Goal: Transaction & Acquisition: Purchase product/service

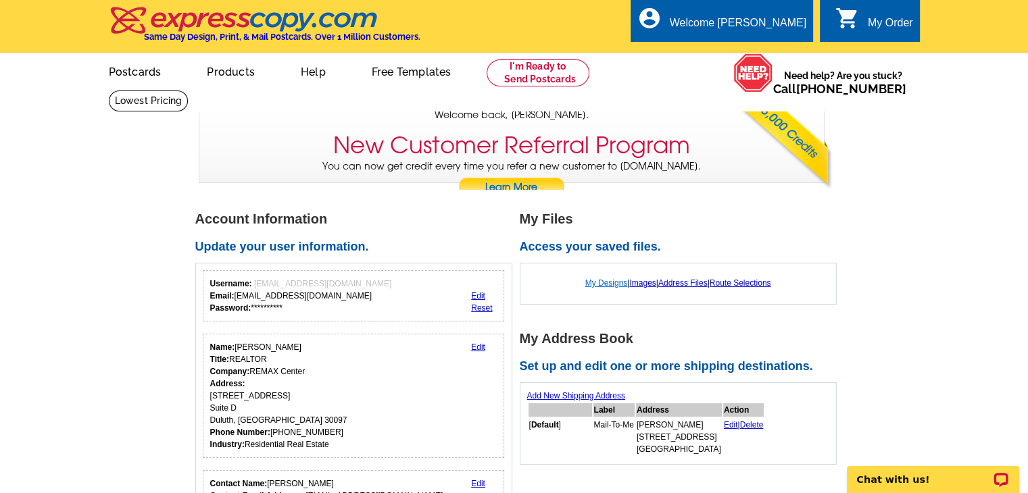
click at [602, 281] on link "My Designs" at bounding box center [606, 282] width 43 height 9
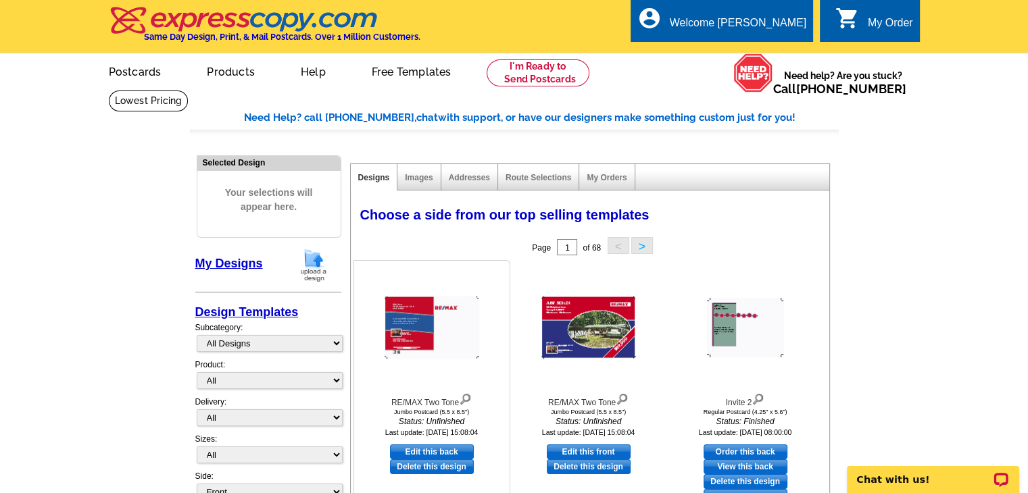
click at [443, 451] on link "Edit this back" at bounding box center [432, 452] width 84 height 15
select select "2"
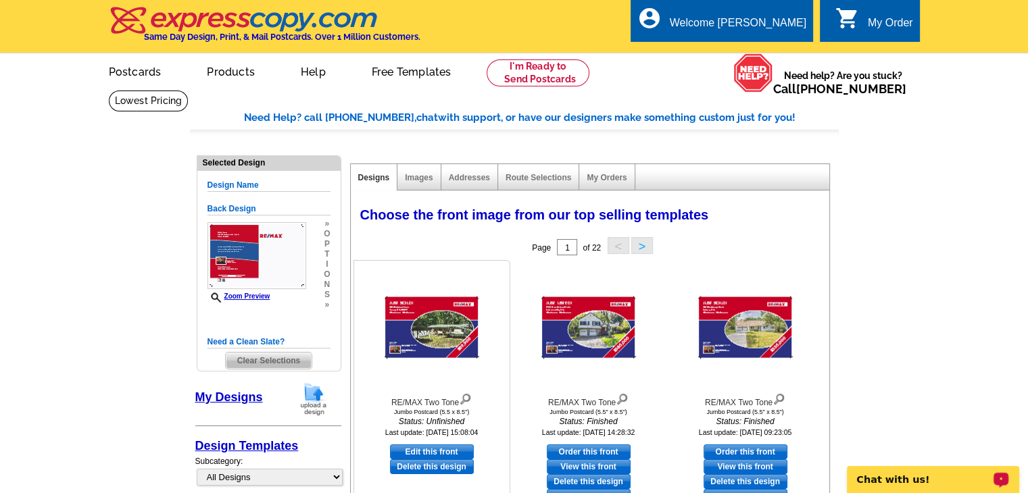
click at [444, 447] on link "Edit this front" at bounding box center [432, 452] width 84 height 15
select select "back"
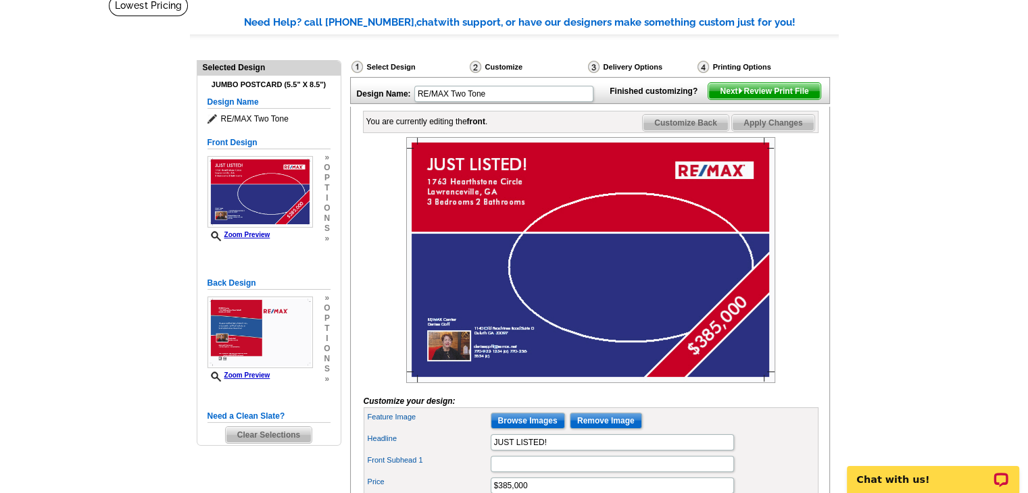
scroll to position [99, 0]
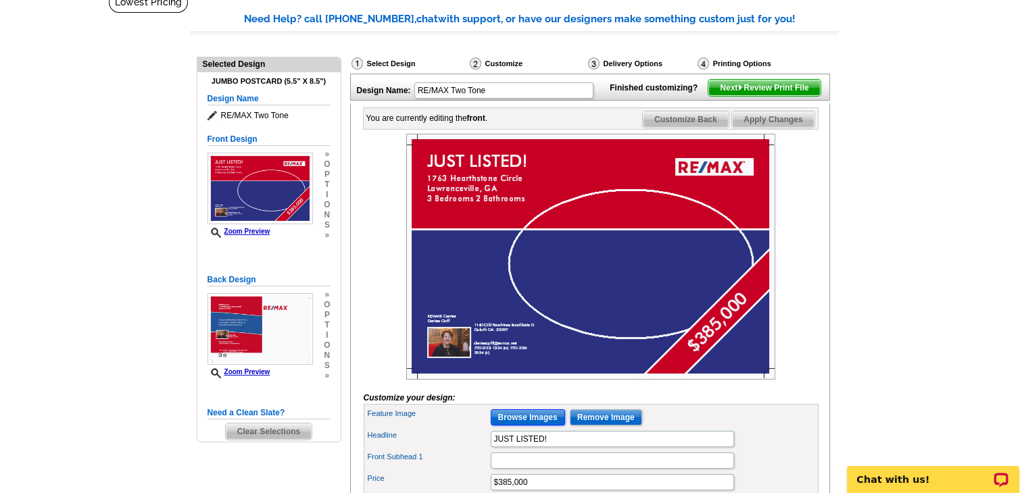
click at [527, 426] on input "Browse Images" at bounding box center [528, 417] width 74 height 16
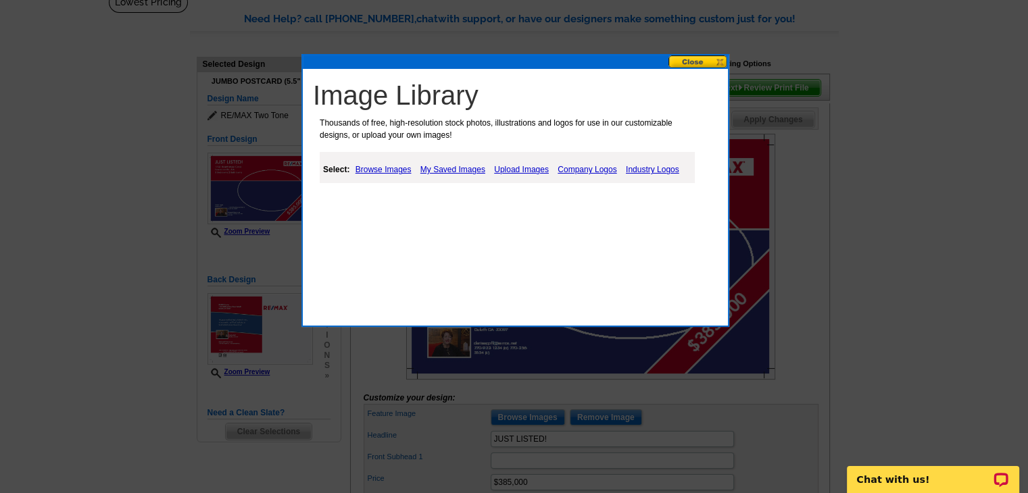
click at [514, 170] on link "Upload Images" at bounding box center [521, 169] width 61 height 16
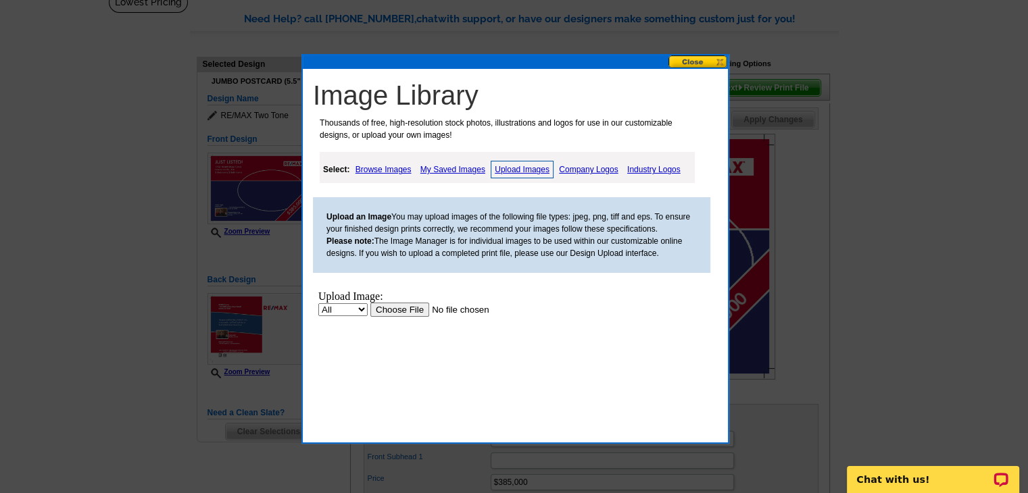
scroll to position [0, 0]
click at [403, 309] on input "file" at bounding box center [455, 310] width 171 height 14
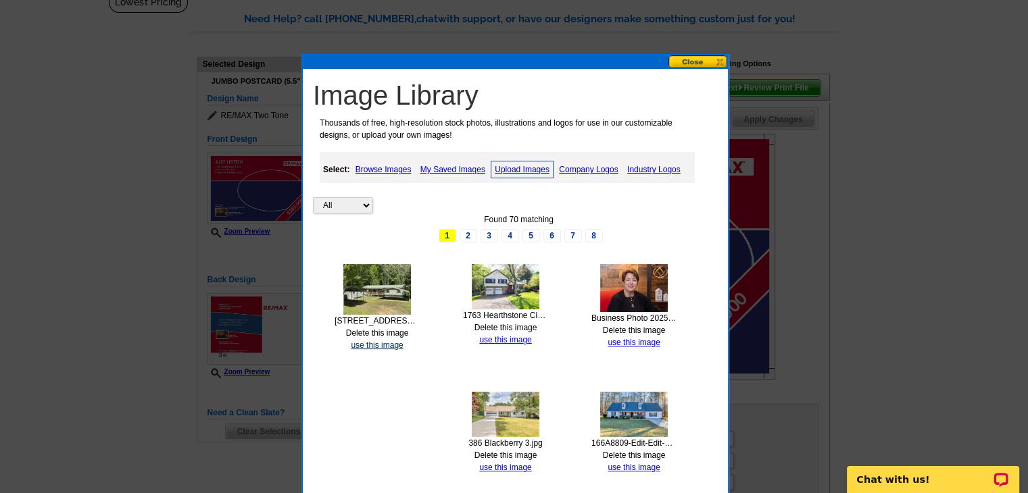
click at [378, 347] on link "use this image" at bounding box center [377, 345] width 52 height 9
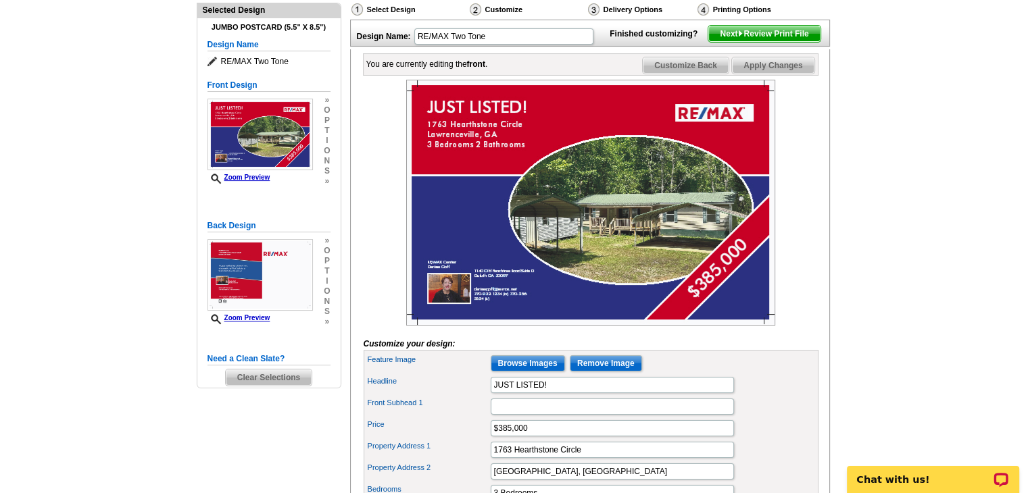
scroll to position [189, 0]
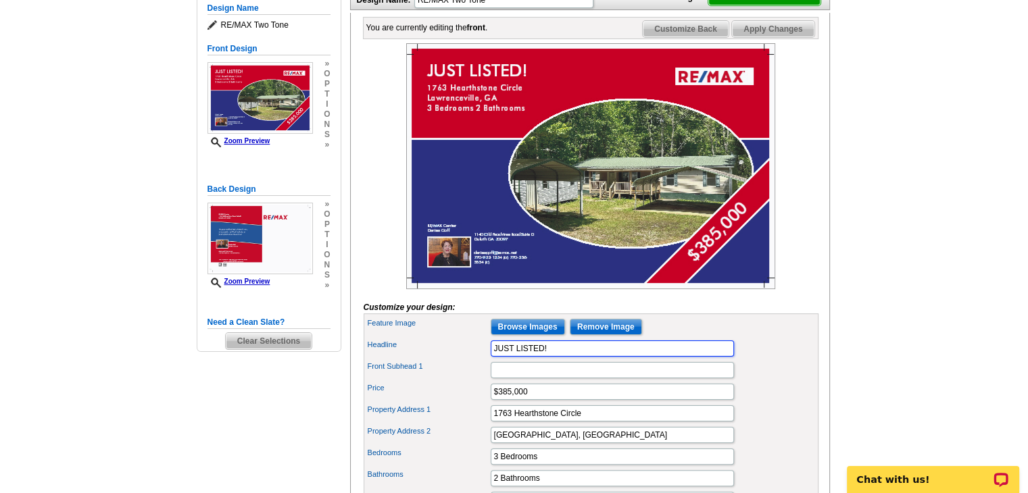
click at [554, 357] on input "JUST LISTED!" at bounding box center [612, 349] width 243 height 16
type input "JUST SOLD!"
type input "$89,900"
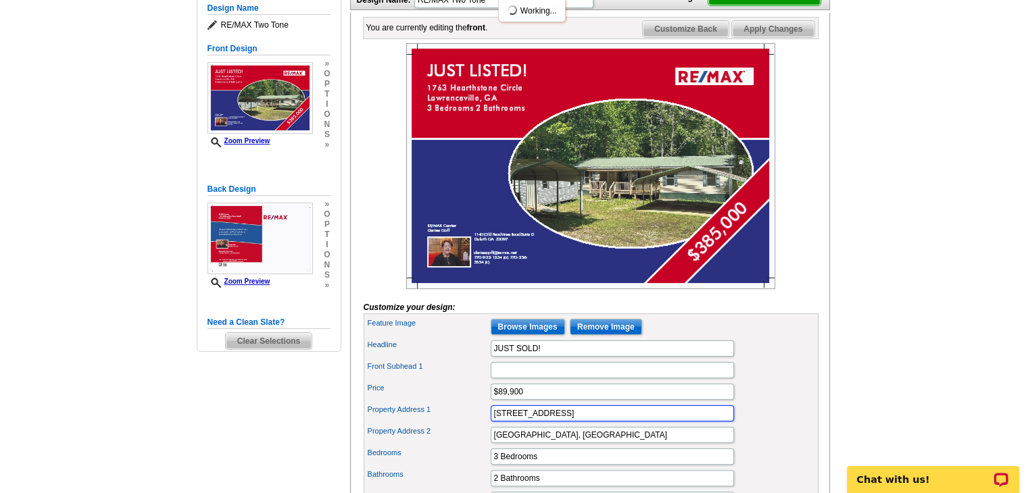
type input "299 Oakwood Lane"
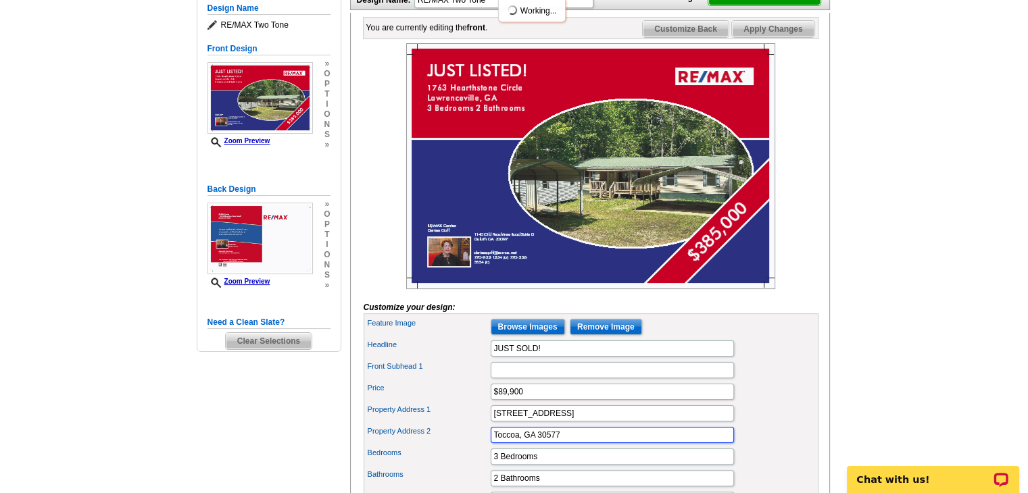
type input "Toccoa, GA 30577"
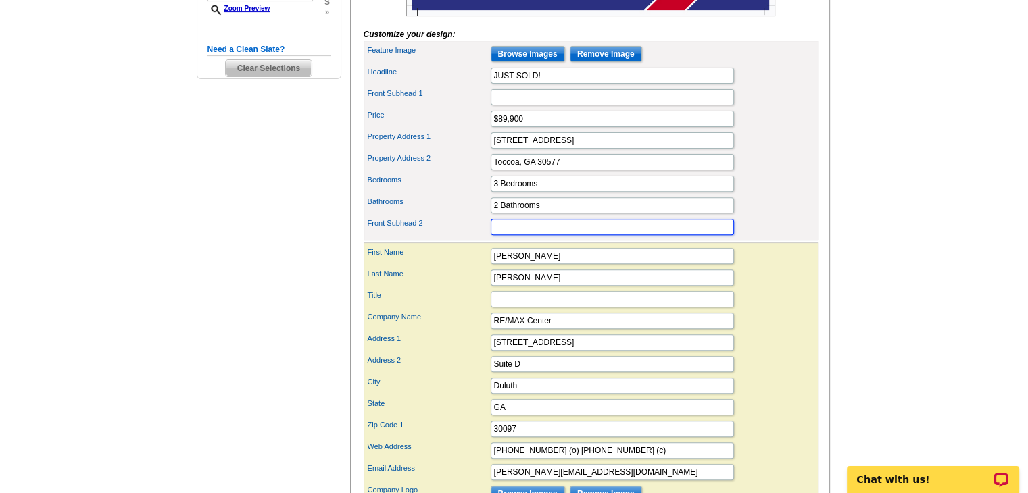
scroll to position [30, 0]
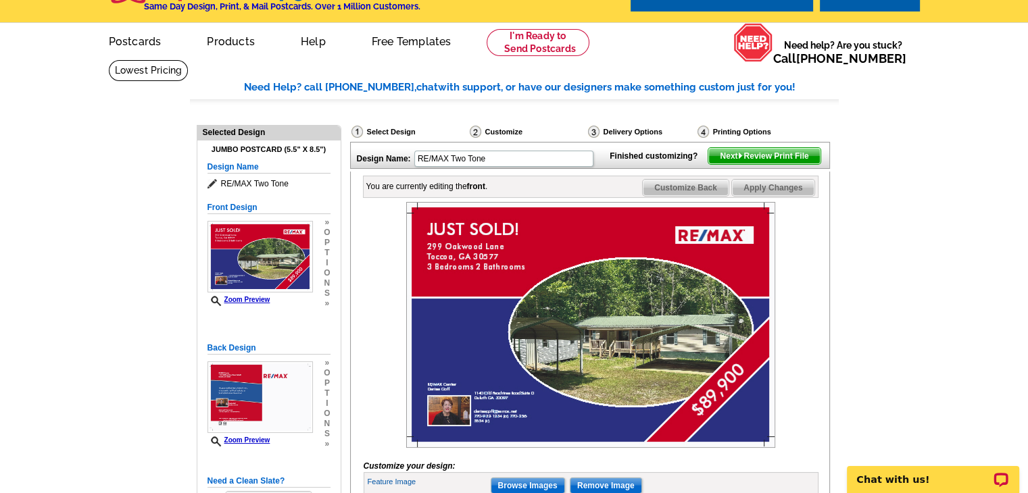
click at [682, 196] on span "Customize Back" at bounding box center [686, 188] width 86 height 16
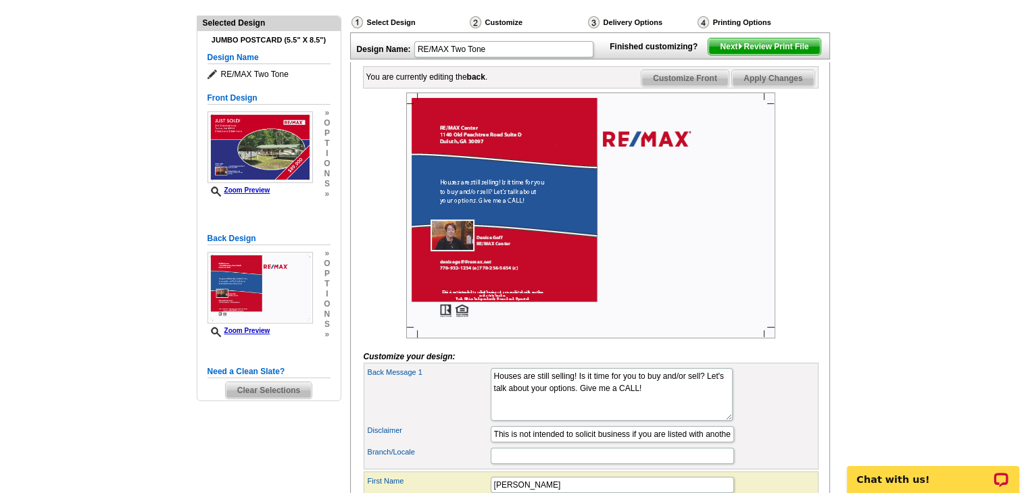
scroll to position [0, 0]
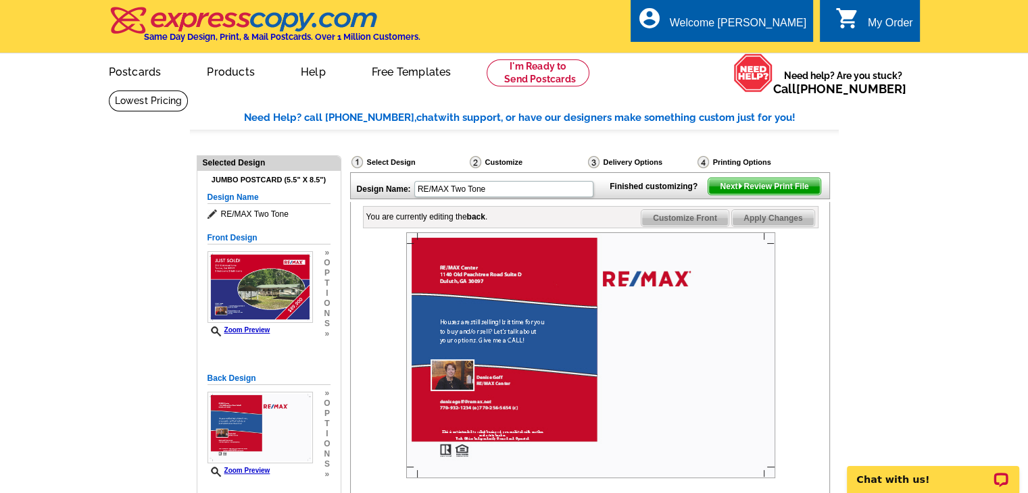
click at [759, 226] on span "Apply Changes" at bounding box center [773, 218] width 82 height 16
click at [745, 195] on span "Next Review Print File" at bounding box center [763, 186] width 111 height 16
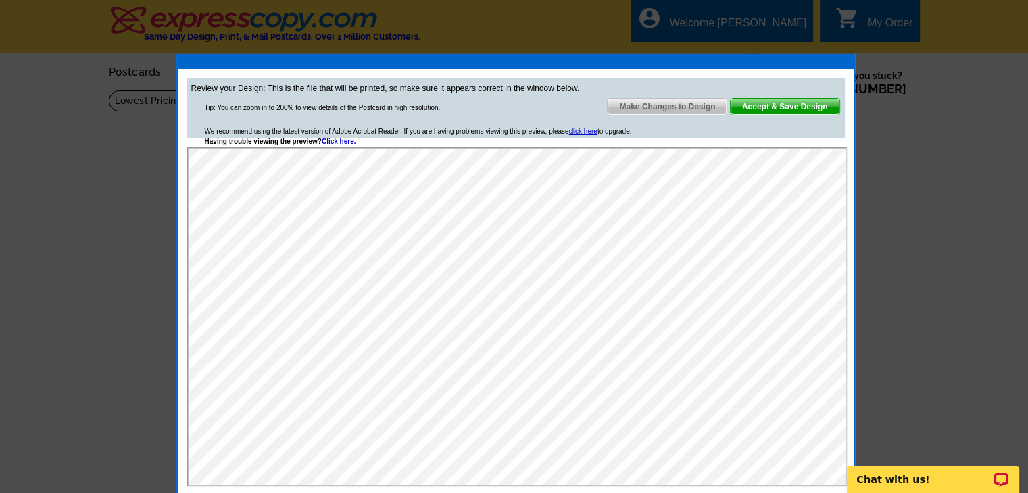
click at [841, 478] on div "Chat with us!" at bounding box center [933, 475] width 190 height 36
click at [838, 478] on iframe at bounding box center [933, 472] width 190 height 43
click at [782, 112] on span "Accept & Save Design" at bounding box center [784, 107] width 109 height 16
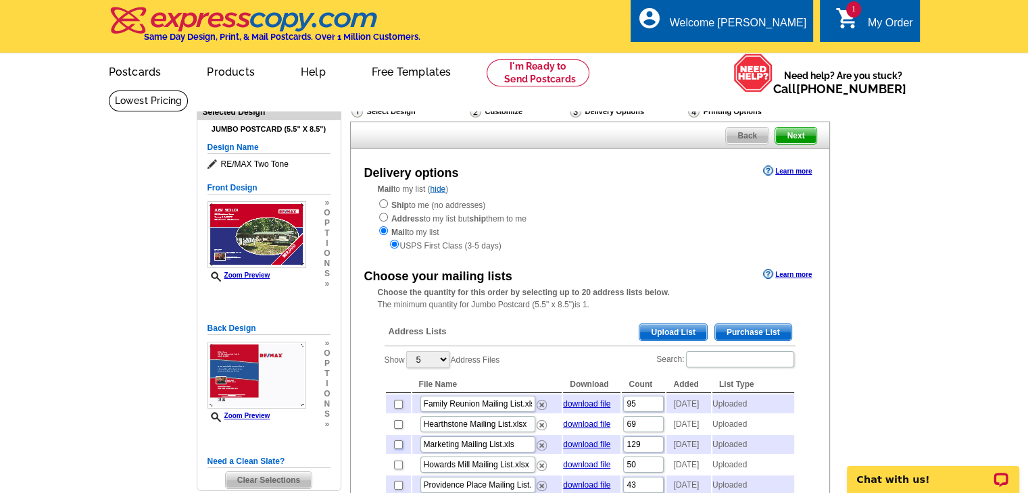
click at [395, 449] on input "checkbox" at bounding box center [398, 445] width 9 height 9
checkbox input "true"
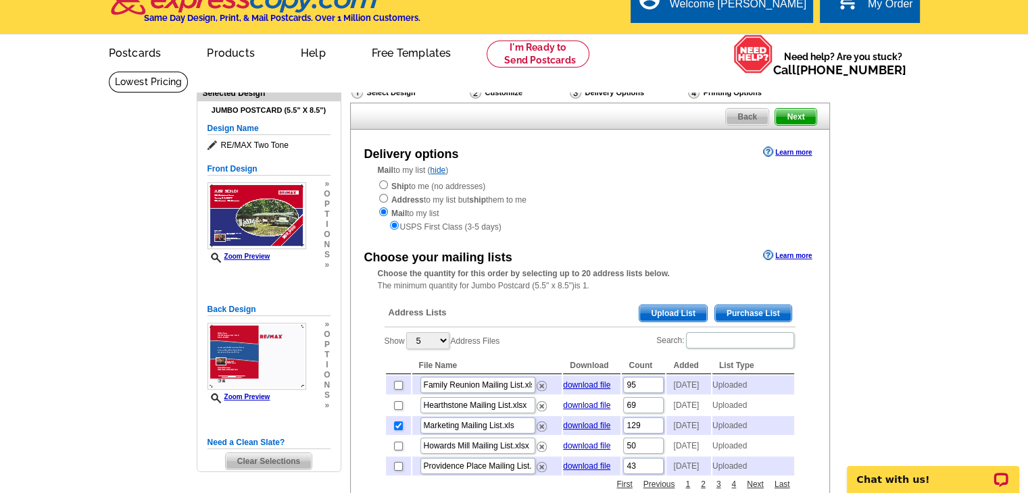
scroll to position [27, 0]
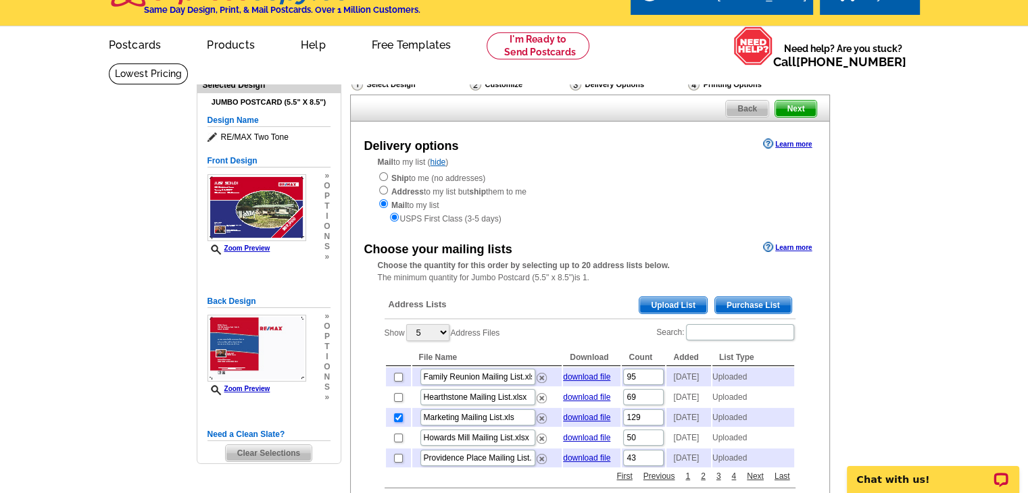
click at [395, 422] on input "checkbox" at bounding box center [398, 418] width 9 height 9
checkbox input "false"
click at [538, 424] on img at bounding box center [541, 419] width 10 height 10
click at [673, 303] on span "Upload List" at bounding box center [672, 305] width 67 height 16
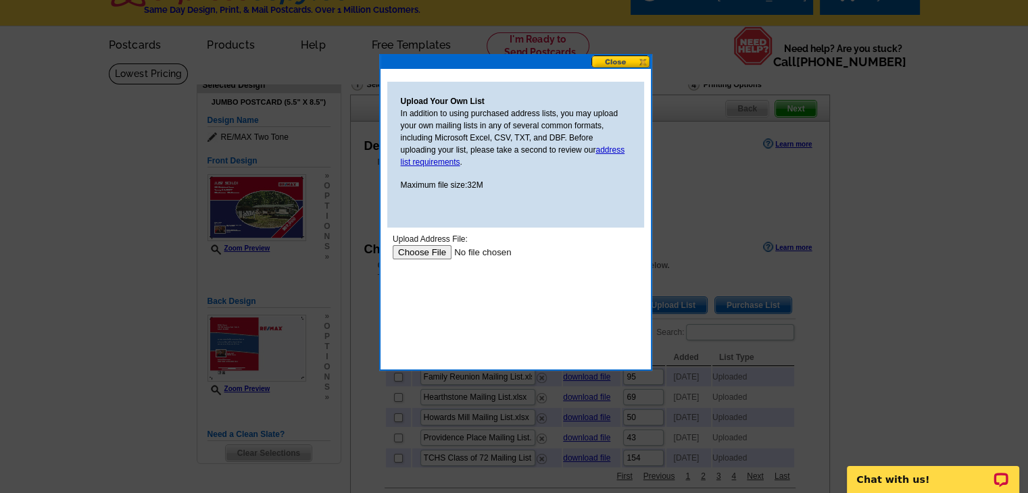
scroll to position [0, 0]
click at [430, 255] on input "file" at bounding box center [477, 252] width 171 height 14
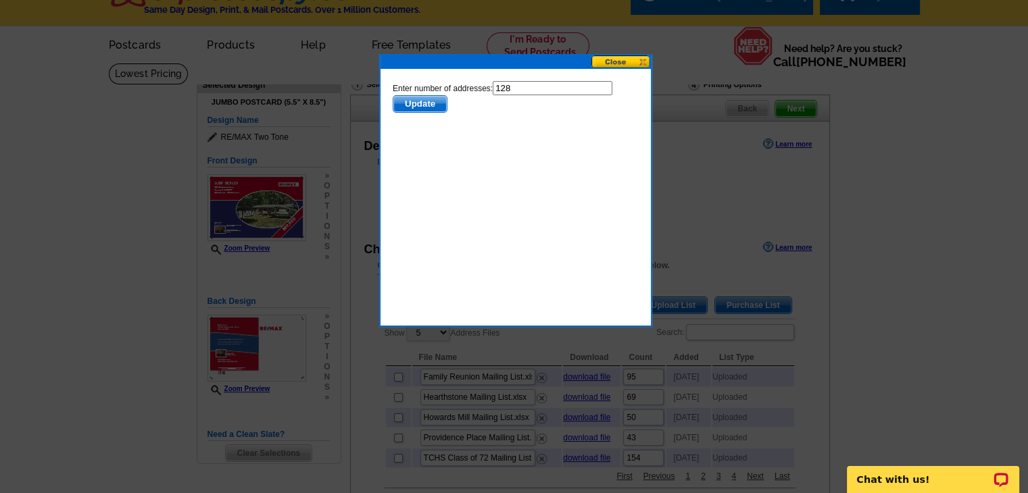
click at [419, 105] on span "Update" at bounding box center [419, 104] width 53 height 16
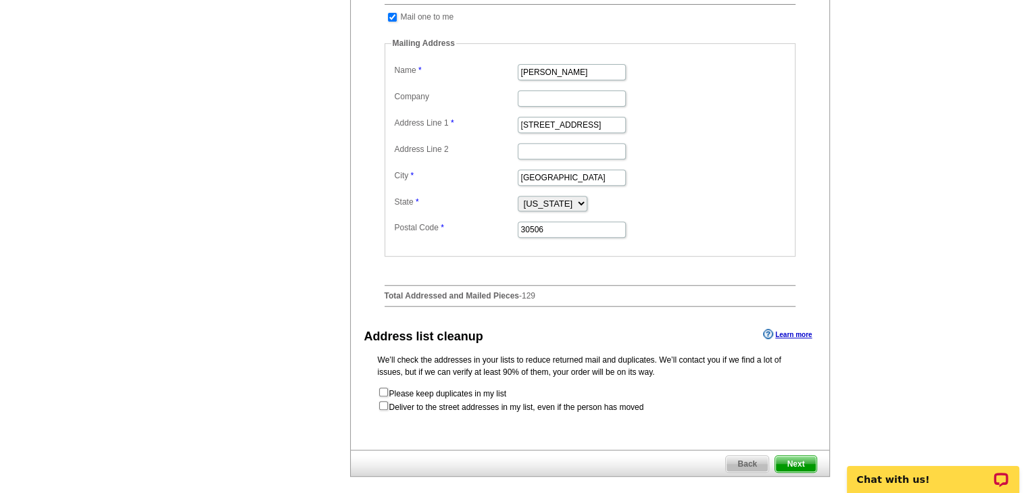
scroll to position [522, 0]
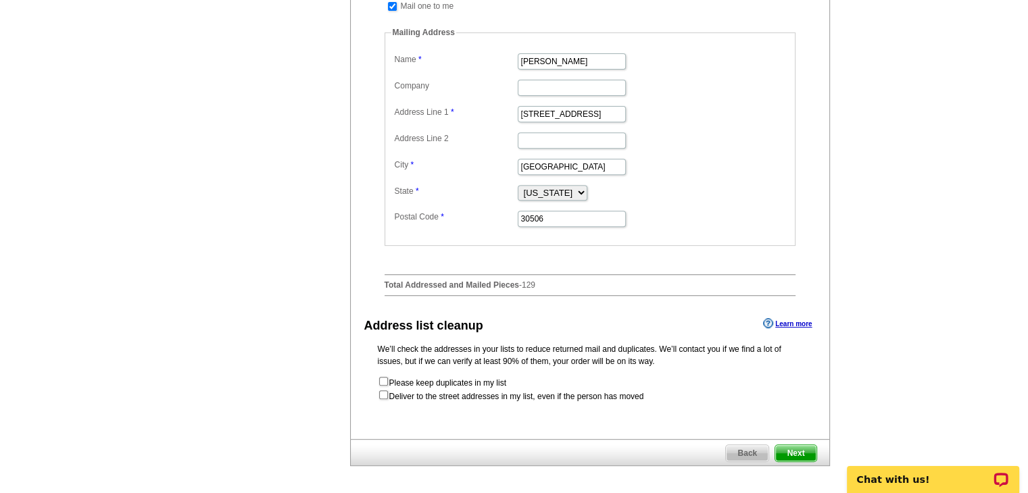
click at [800, 461] on span "Next" at bounding box center [795, 453] width 41 height 16
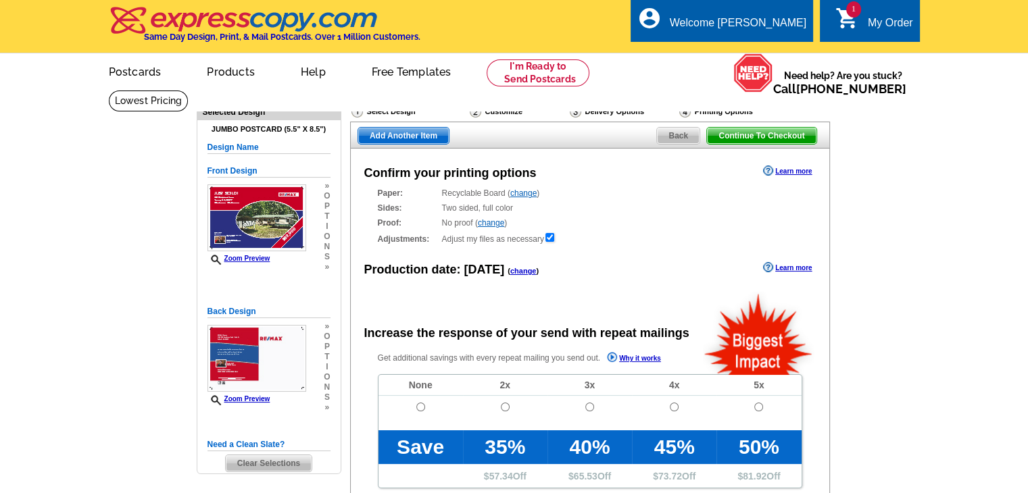
radio input "false"
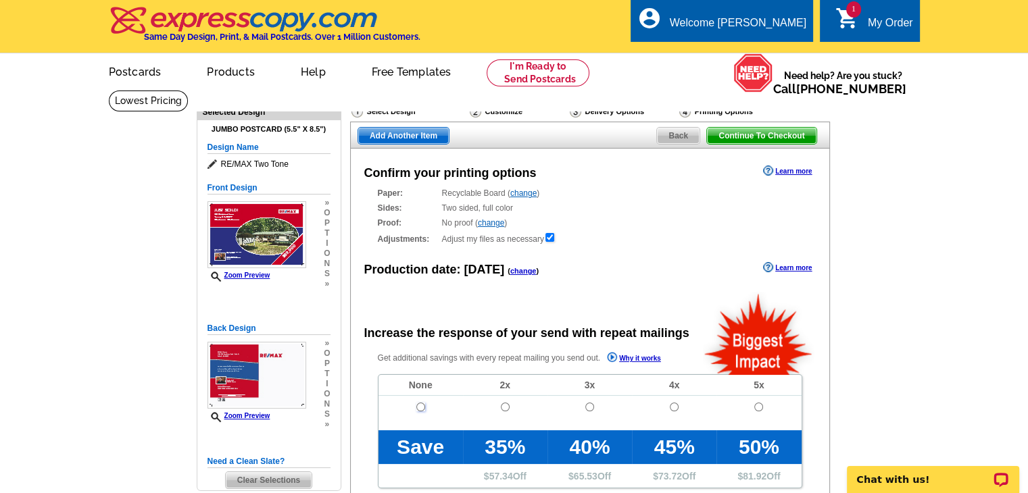
click at [418, 409] on input "radio" at bounding box center [420, 407] width 9 height 9
radio input "true"
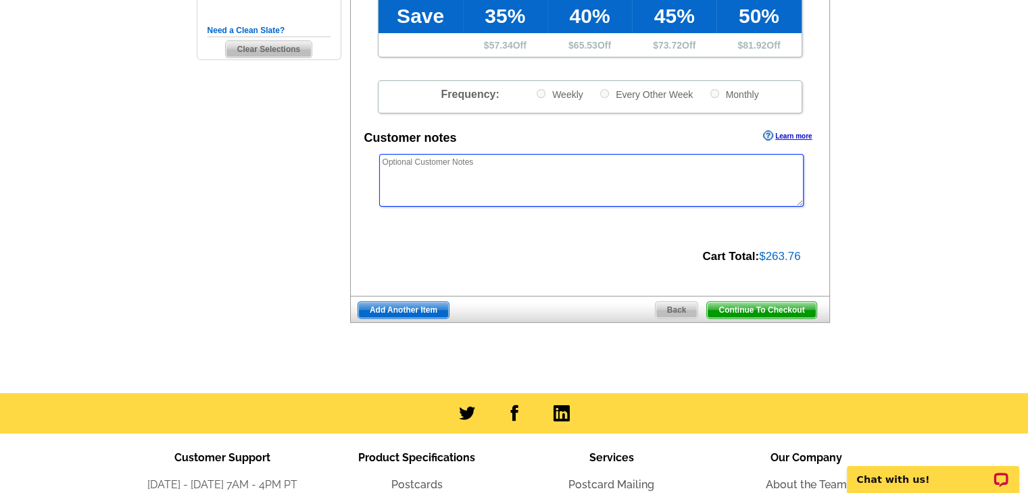
click at [574, 187] on textarea at bounding box center [591, 180] width 424 height 53
type textarea "Do not forward. If undeliverable as addressed, please return to sender. Thanks!"
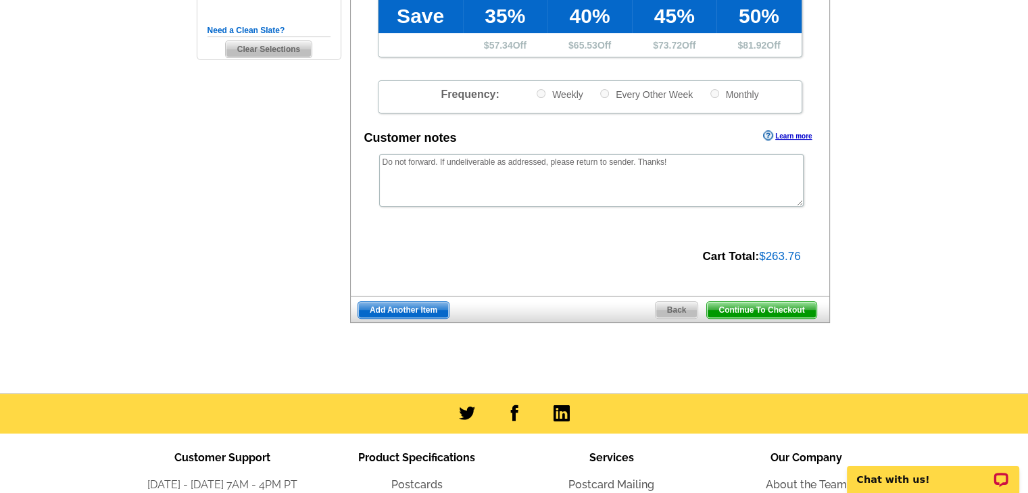
click at [736, 312] on span "Continue To Checkout" at bounding box center [761, 310] width 109 height 16
click at [734, 309] on span "Continue To Checkout" at bounding box center [761, 310] width 109 height 16
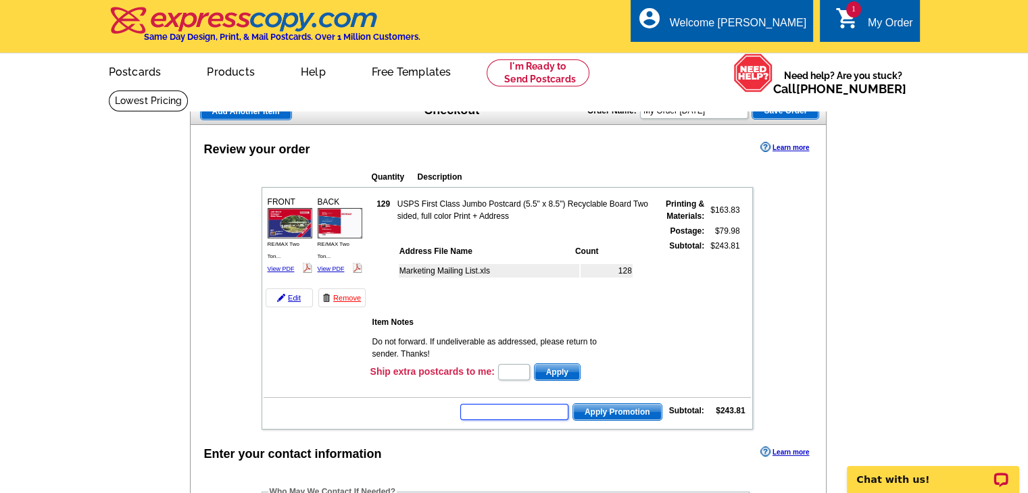
click at [539, 407] on input "text" at bounding box center [514, 412] width 108 height 16
type input "E30"
click at [621, 405] on span "Apply Promotion" at bounding box center [617, 412] width 89 height 16
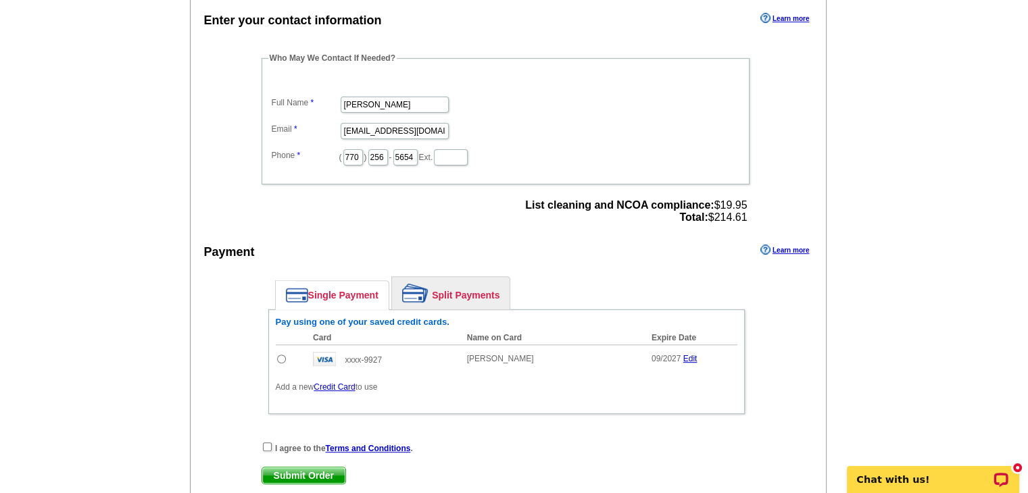
scroll to position [504, 0]
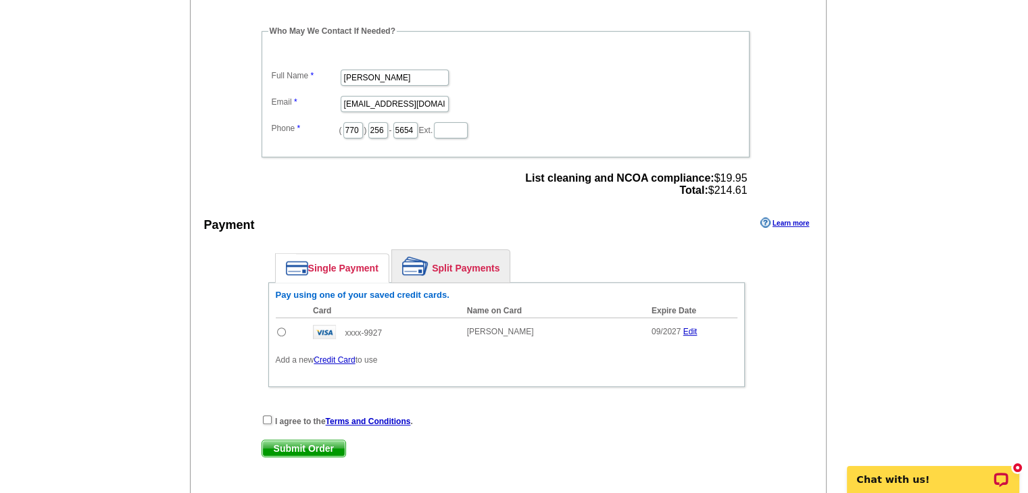
click at [341, 355] on link "Credit Card" at bounding box center [334, 359] width 41 height 9
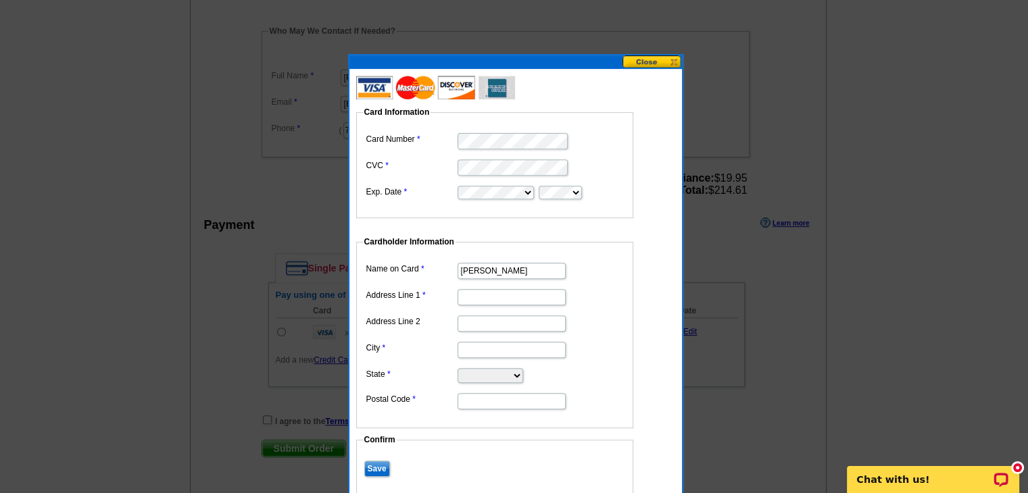
type input "[PERSON_NAME]"
type input "[STREET_ADDRESS]"
type input "Gainesville"
select select "GA"
type input "30506"
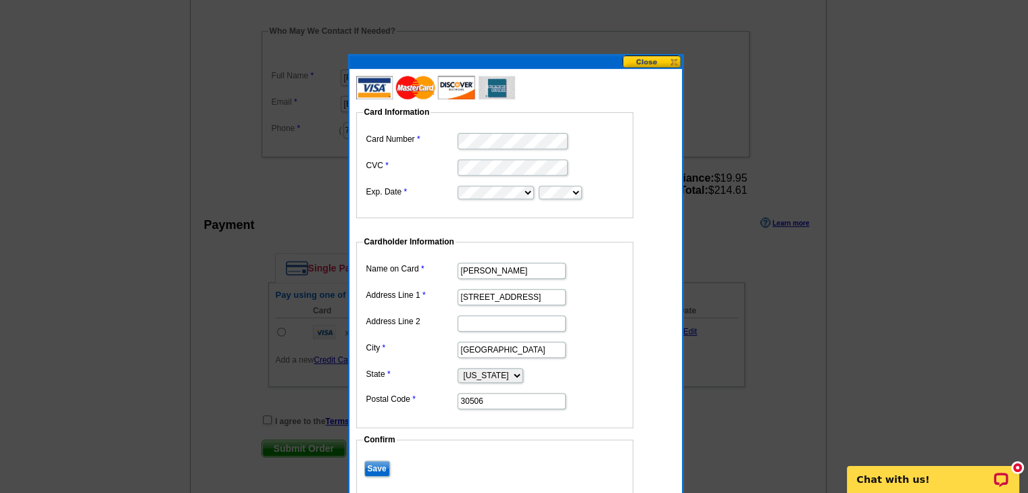
click at [370, 466] on input "Save" at bounding box center [377, 469] width 26 height 16
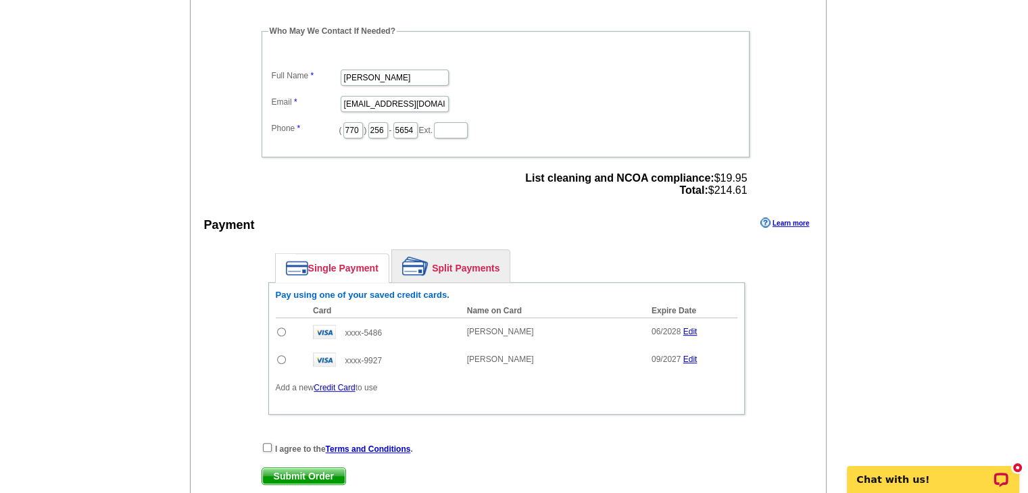
click at [281, 328] on input "radio" at bounding box center [281, 332] width 9 height 9
radio input "true"
click at [265, 443] on input "checkbox" at bounding box center [267, 447] width 9 height 9
checkbox input "true"
click at [300, 470] on span "Submit Order" at bounding box center [303, 476] width 83 height 16
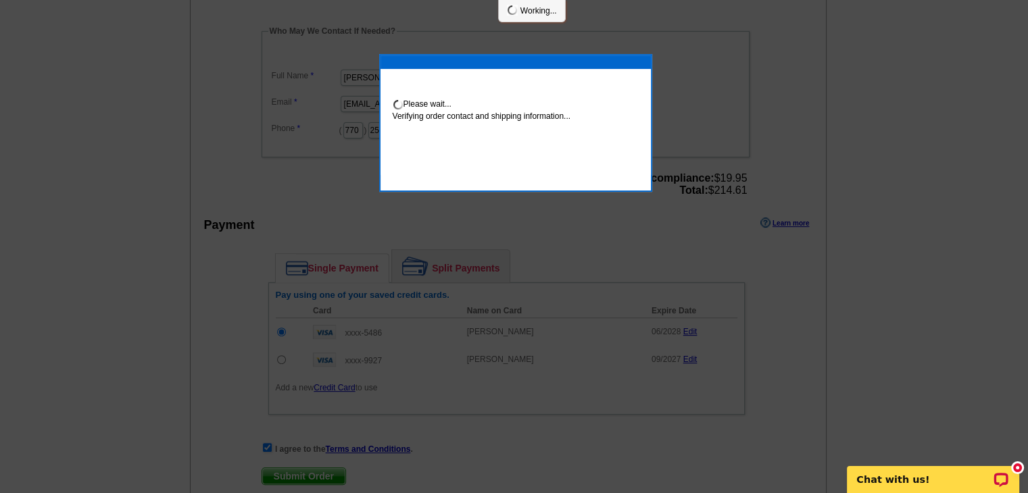
scroll to position [499, 0]
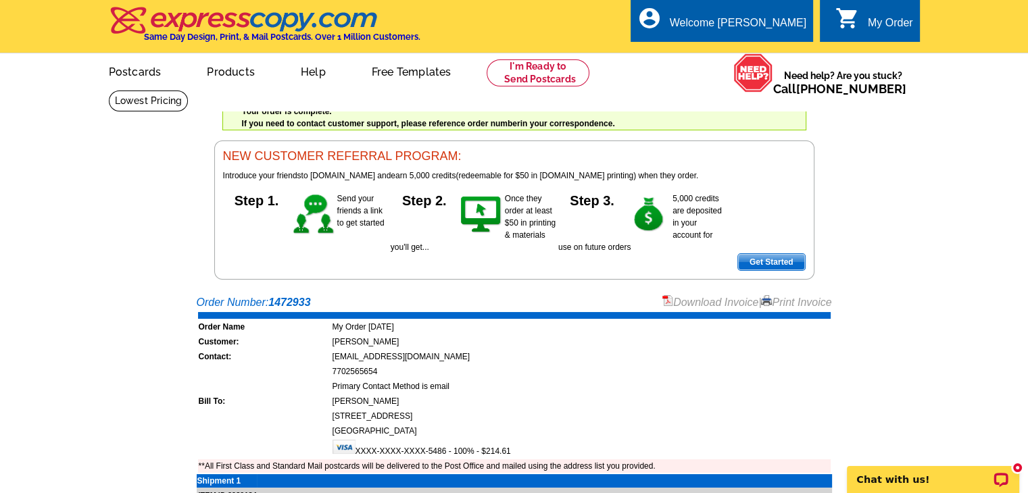
click at [786, 301] on link "Print Invoice" at bounding box center [796, 302] width 70 height 11
click at [943, 221] on div "Welcome back [PERSON_NAME] My Account Logout local_phone Same Day Design, Print…" at bounding box center [514, 140] width 1028 height 280
click at [783, 79] on link "Logout" at bounding box center [784, 76] width 34 height 12
